Goal: Find specific page/section: Find specific page/section

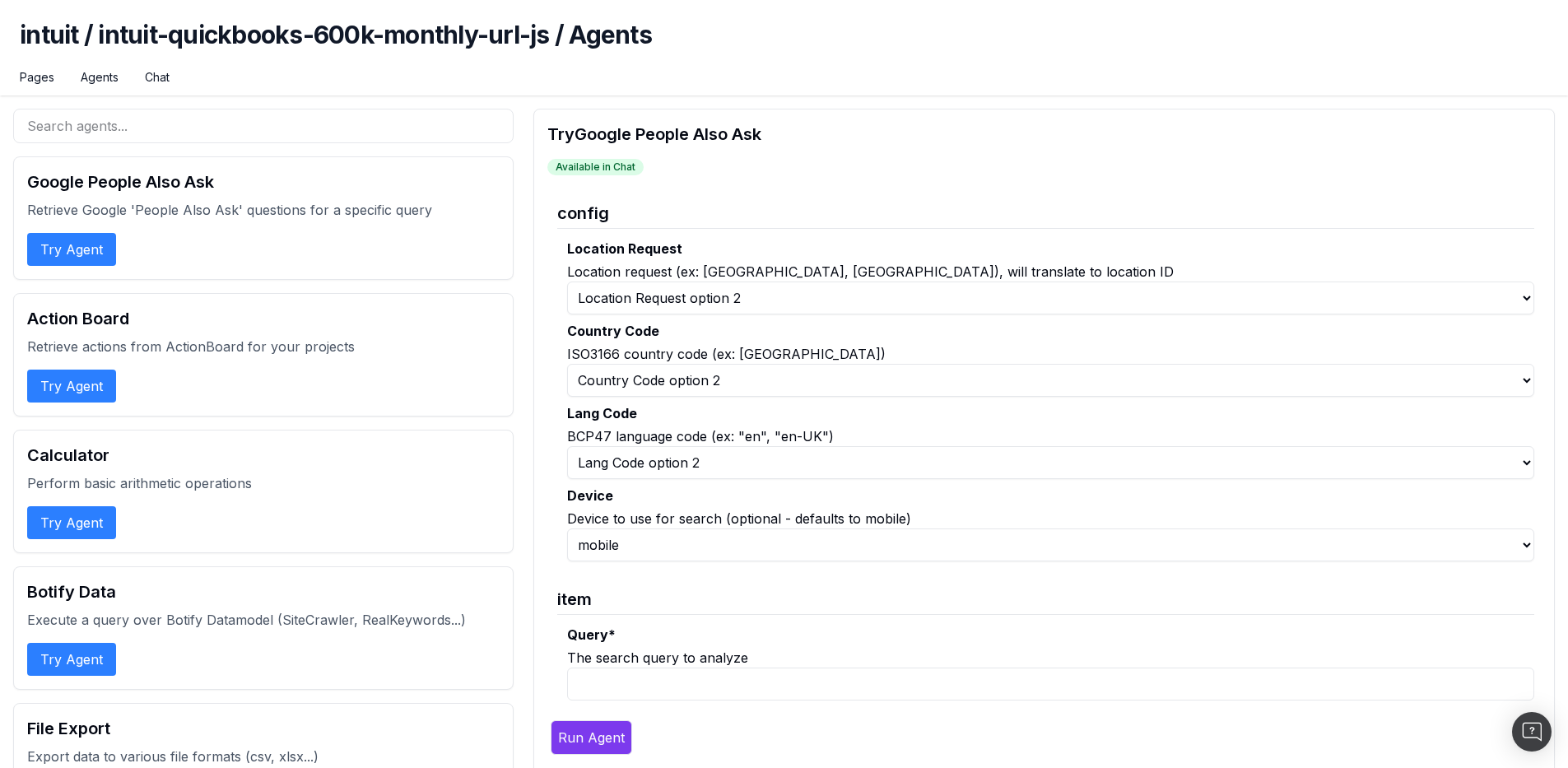
select select "1"
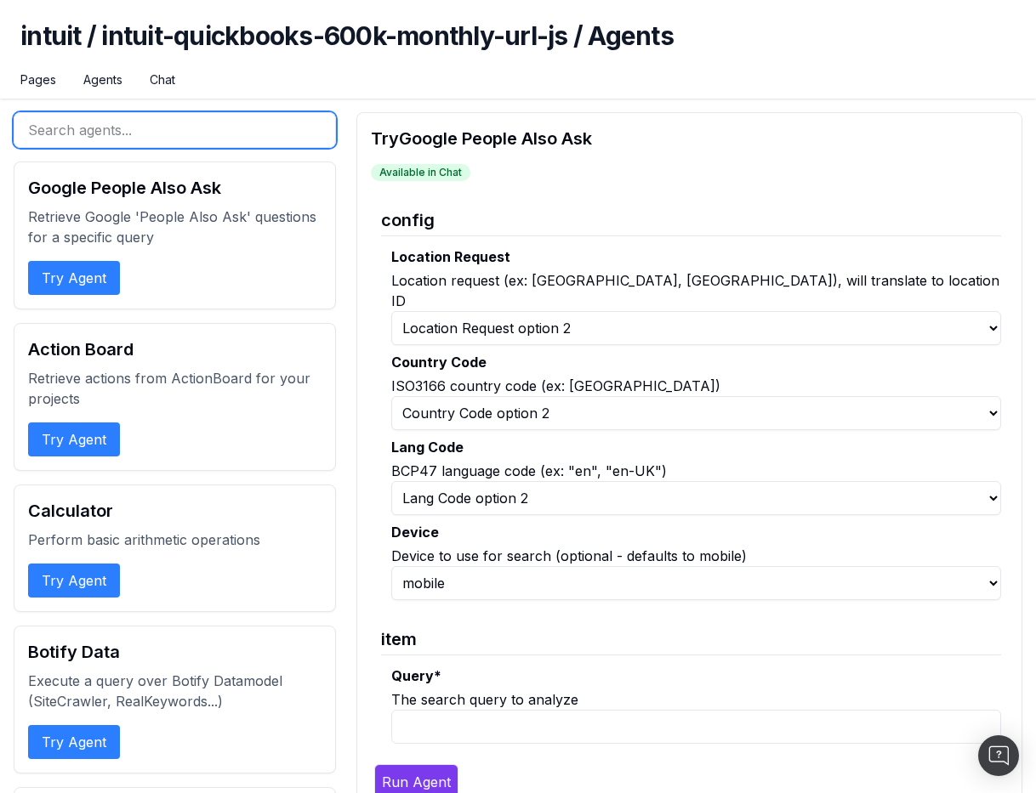
click at [119, 127] on input "text" at bounding box center [175, 130] width 322 height 36
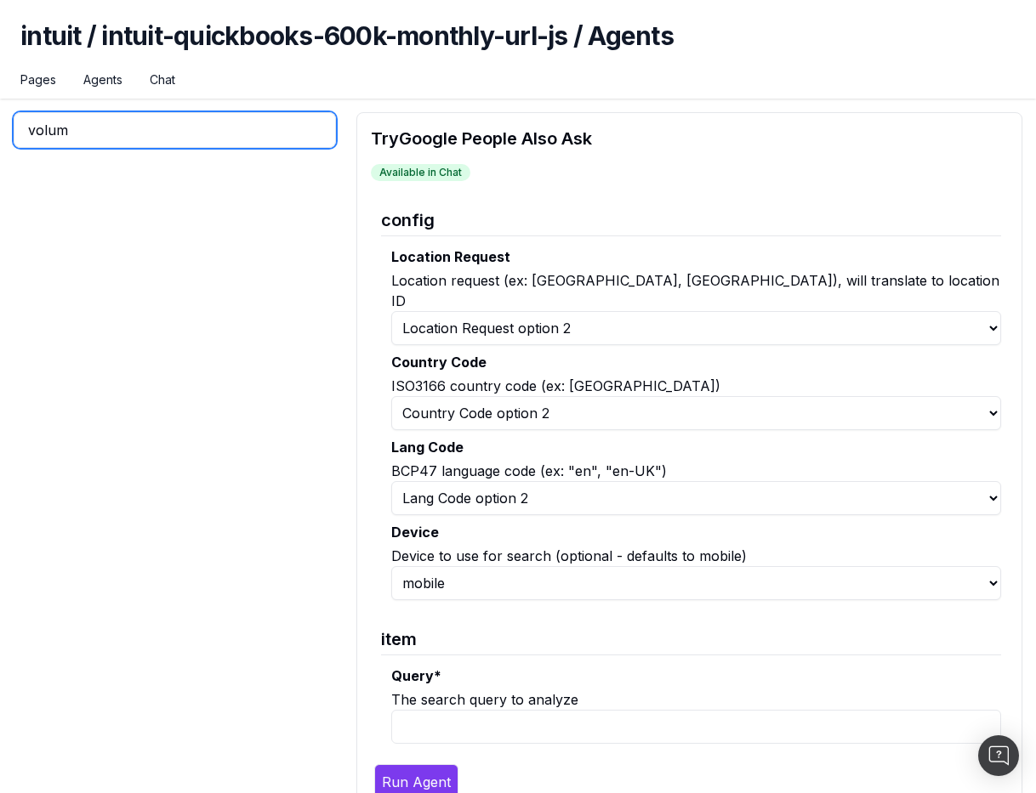
type input "volume"
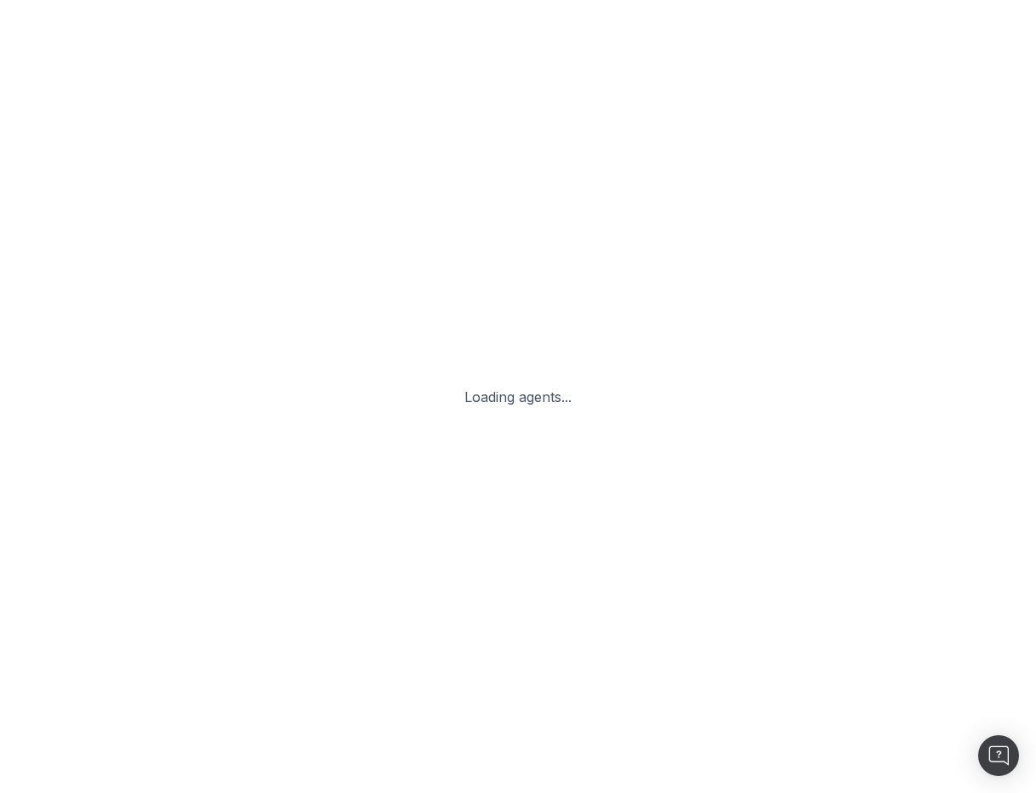
select select "1"
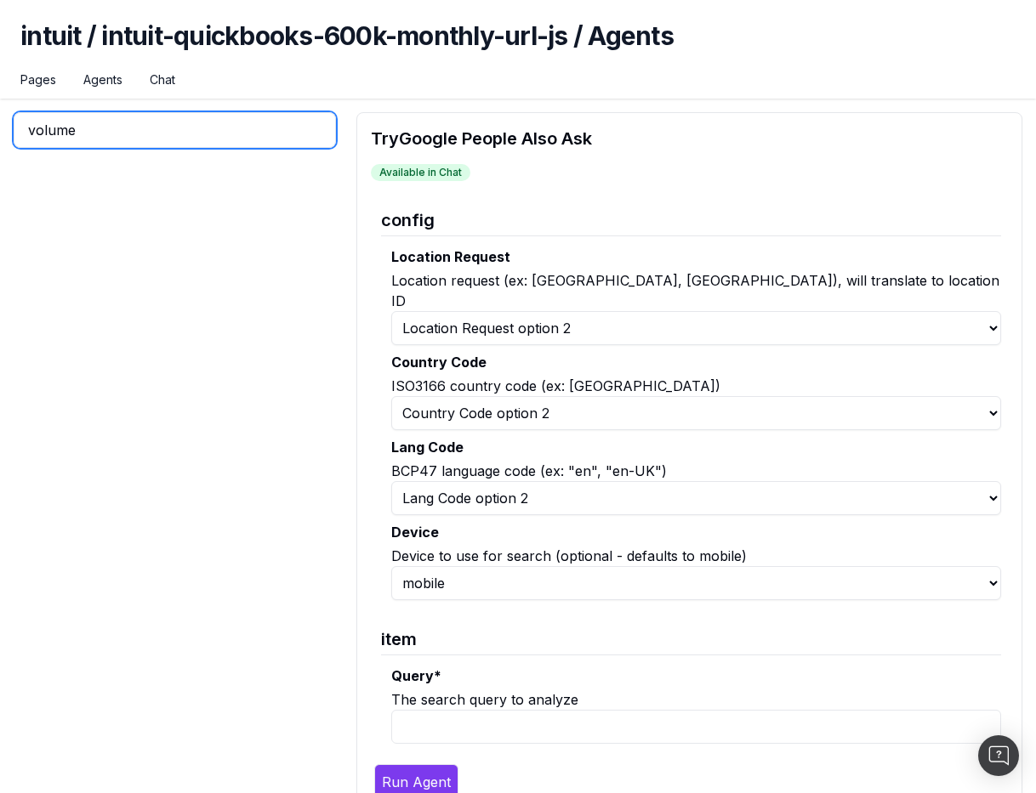
click at [234, 118] on input "volume" at bounding box center [175, 130] width 322 height 36
type input "volume"
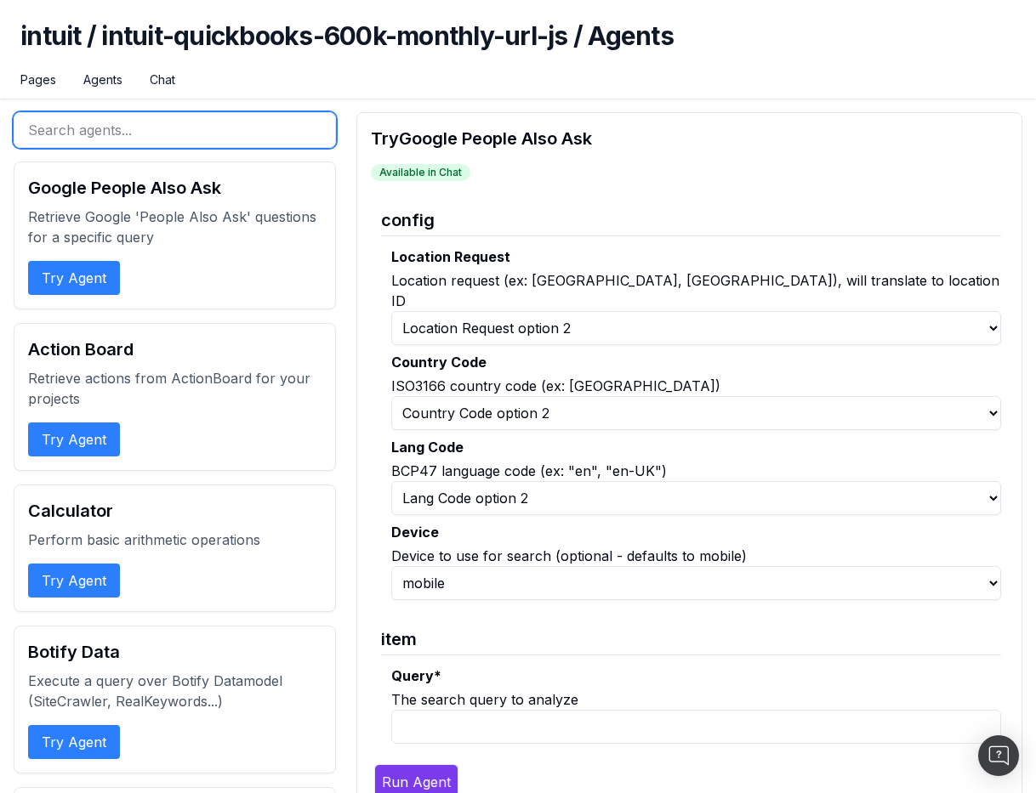
type input "volume"
type input "z"
